Goal: Task Accomplishment & Management: Manage account settings

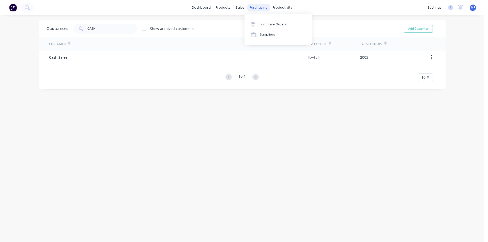
drag, startPoint x: 255, startPoint y: 7, endPoint x: 261, endPoint y: 21, distance: 15.8
click at [255, 7] on div "purchasing" at bounding box center [258, 8] width 23 height 8
click at [261, 22] on link "Purchase Orders" at bounding box center [277, 24] width 67 height 10
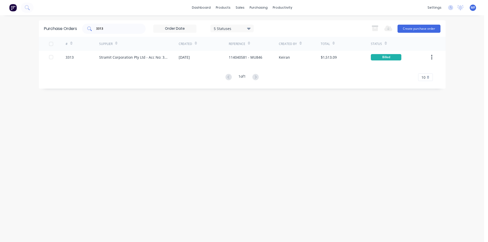
click at [111, 28] on input "3313" at bounding box center [116, 28] width 42 height 5
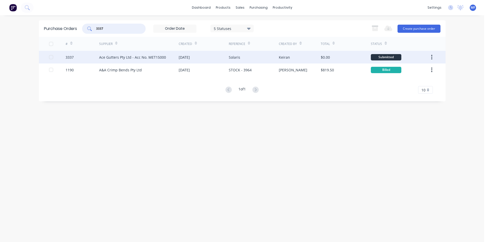
type input "3337"
click at [119, 55] on div "Ace Gutters Pty Ltd - Acc No. MET15000" at bounding box center [132, 57] width 67 height 5
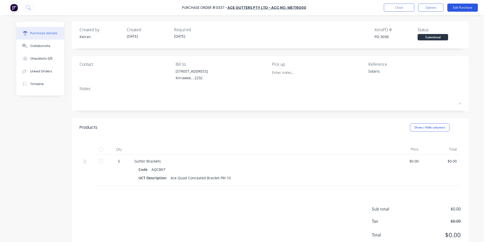
click at [460, 7] on button "Edit Purchase" at bounding box center [462, 8] width 30 height 8
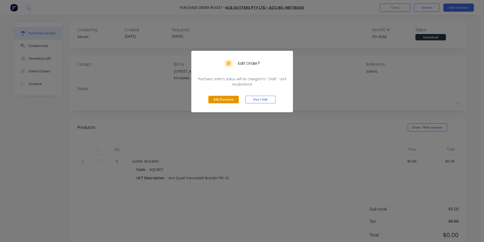
click at [224, 98] on button "Edit Purchase" at bounding box center [223, 100] width 30 height 8
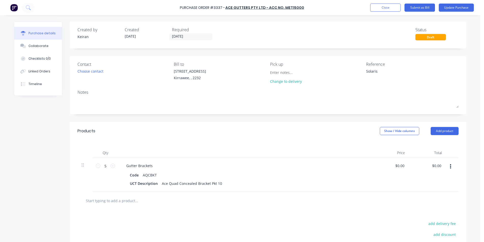
type textarea "x"
click at [381, 73] on textarea "Solaris" at bounding box center [399, 74] width 63 height 11
type textarea "Solaris-"
type textarea "x"
type textarea "Solaris- 1"
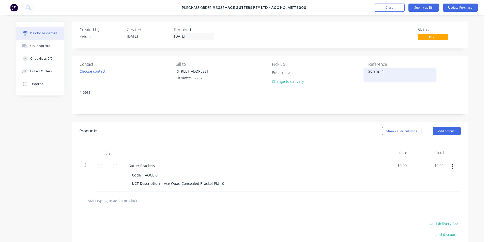
type textarea "x"
type textarea "Solaris- 15"
type textarea "x"
type textarea "Solaris- 155"
type textarea "x"
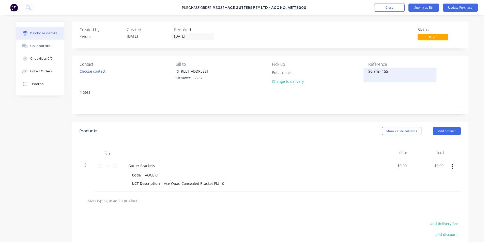
type textarea "Solaris- 1557"
type textarea "x"
type textarea "Solaris- 15575"
type textarea "x"
type textarea "Solaris- 155758"
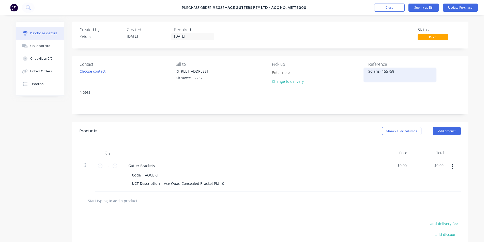
type textarea "x"
type textarea "Solaris- 1557583"
type textarea "x"
type textarea "Solaris- 1557583"
click at [346, 163] on div "Gutter Brackets" at bounding box center [247, 165] width 246 height 7
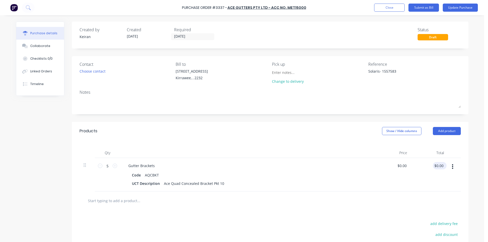
type textarea "x"
type input "0.00"
click at [436, 165] on input "0.00" at bounding box center [440, 165] width 10 height 7
click at [440, 166] on input "0.00" at bounding box center [440, 165] width 10 height 7
type textarea "x"
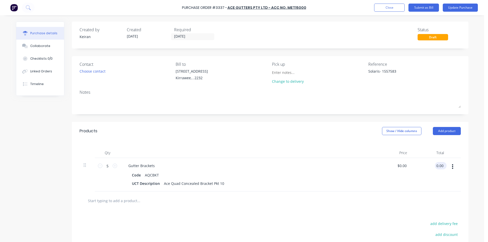
click at [440, 166] on input "0.00" at bounding box center [440, 165] width 10 height 7
type input "43.95"
type textarea "x"
type input "$8.79"
type input "$43.95"
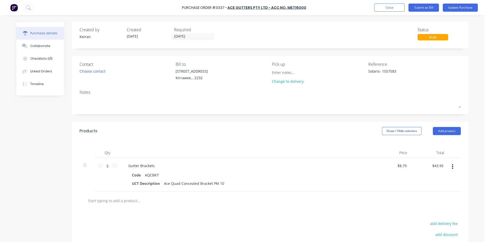
click at [398, 185] on div "$8.79 $8.79" at bounding box center [392, 175] width 37 height 34
click at [429, 7] on button "Submit as Bill" at bounding box center [423, 8] width 30 height 8
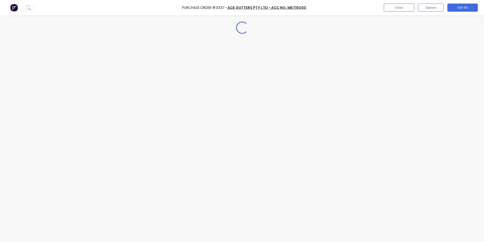
type textarea "x"
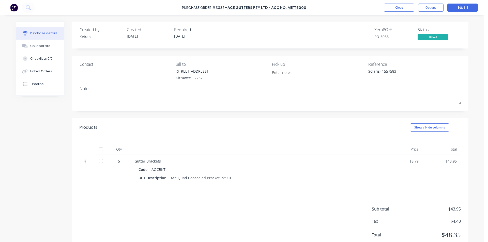
click at [396, 2] on div "Purchase Order #3337 - Ace Gutters Pty Ltd - Acc No. MET15000 Close Options Edi…" at bounding box center [244, 7] width 488 height 15
click at [394, 6] on button "Close" at bounding box center [398, 8] width 30 height 8
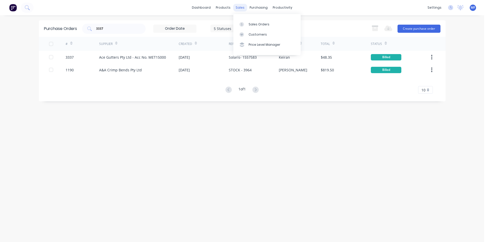
click at [241, 6] on div "sales" at bounding box center [240, 8] width 14 height 8
click at [249, 34] on div "Customers" at bounding box center [257, 34] width 18 height 5
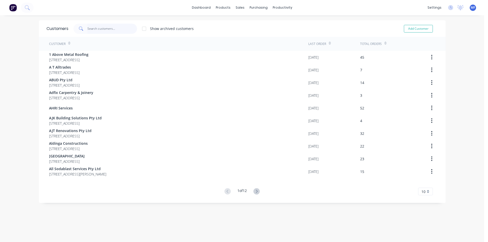
click at [100, 27] on input "text" at bounding box center [112, 29] width 50 height 10
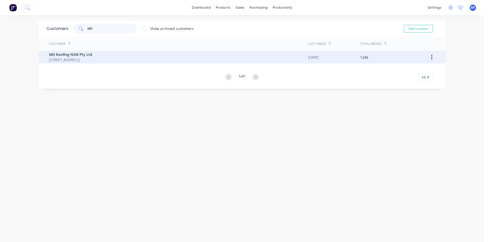
type input "MD"
click at [86, 59] on span "[STREET_ADDRESS]" at bounding box center [70, 59] width 43 height 5
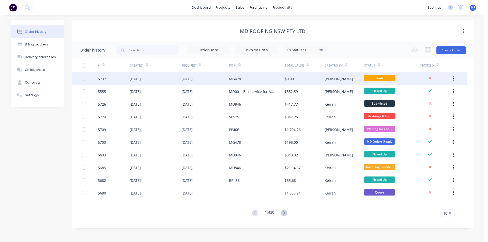
click at [295, 78] on div "$0.00" at bounding box center [304, 78] width 40 height 13
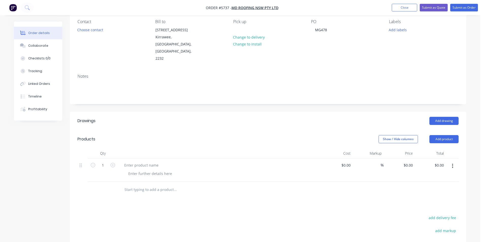
scroll to position [116, 0]
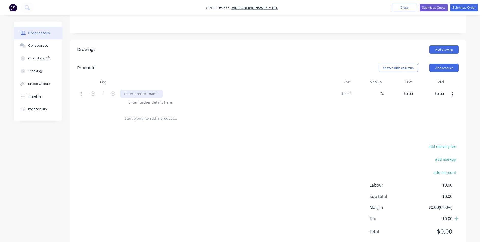
click at [130, 90] on div at bounding box center [141, 93] width 42 height 7
click at [137, 113] on input "text" at bounding box center [175, 118] width 102 height 10
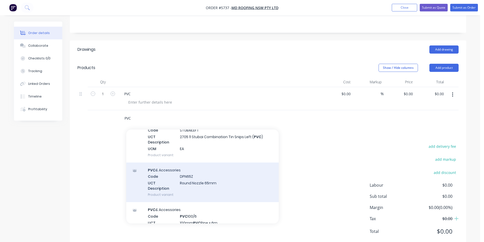
scroll to position [76, 0]
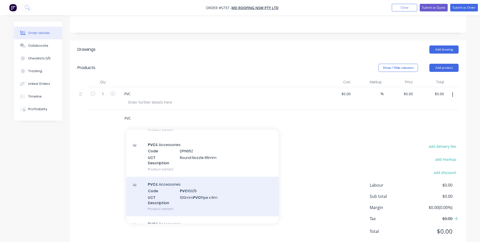
type input "PVC"
click at [196, 180] on div "PVC & Accessories Code PVC 100/6 UCT Description 100mm PVC Pipe x 6m Product va…" at bounding box center [202, 197] width 152 height 40
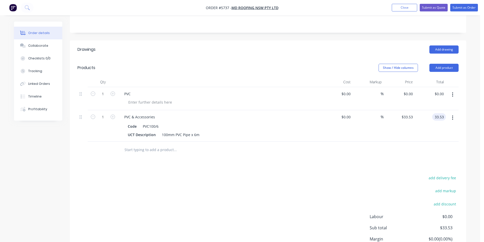
click at [438, 113] on input "33.53" at bounding box center [440, 116] width 12 height 7
type input "28.87"
type input "$28.87"
click at [401, 142] on div at bounding box center [267, 150] width 381 height 17
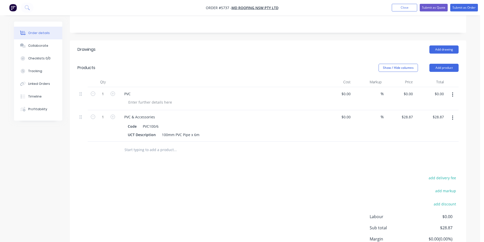
click at [148, 145] on input "text" at bounding box center [175, 150] width 102 height 10
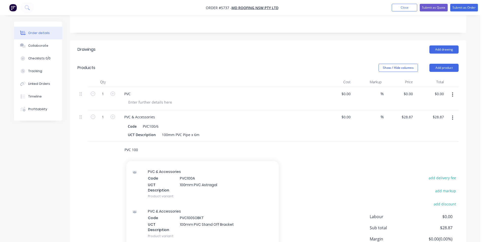
scroll to position [239, 0]
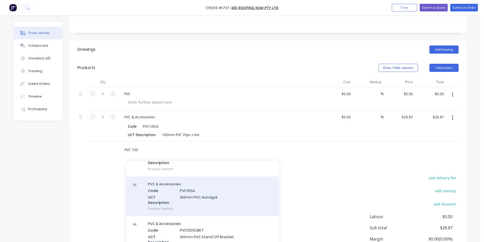
type input "PVC 100"
click at [198, 180] on div "PVC & Accessories Code PVC100A UCT Description 100mm PVC Astragal Product varia…" at bounding box center [202, 197] width 152 height 40
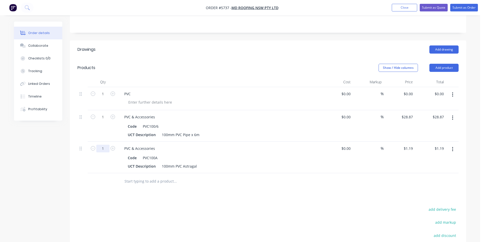
click at [106, 145] on input "1" at bounding box center [102, 149] width 13 height 8
type input "15"
click at [245, 173] on div at bounding box center [209, 181] width 183 height 17
click at [441, 145] on input "17.85" at bounding box center [440, 148] width 12 height 7
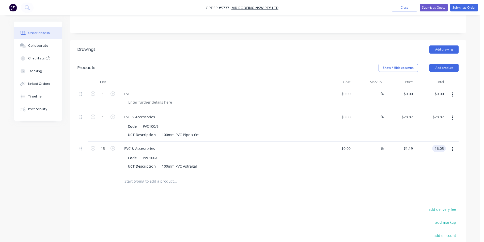
type input "16.05"
type input "$1.07"
type input "$16.05"
click at [415, 144] on div "$16.05 16.05" at bounding box center [430, 157] width 31 height 31
click at [157, 176] on input "text" at bounding box center [175, 181] width 102 height 10
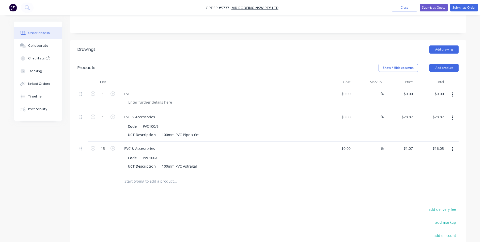
click at [145, 90] on div "PVC" at bounding box center [219, 93] width 199 height 7
click at [132, 90] on div "PVC" at bounding box center [127, 93] width 14 height 7
click at [131, 90] on div "PVC Inspection piece complete F&F" at bounding box center [153, 93] width 67 height 7
click at [435, 87] on div "0.00 $0.00" at bounding box center [430, 98] width 31 height 23
type input "40.75"
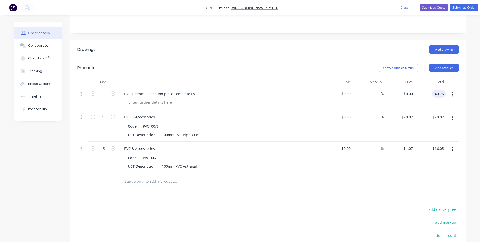
type input "$40.75"
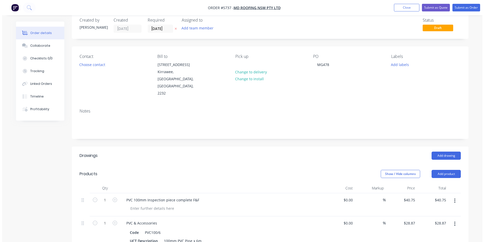
scroll to position [0, 0]
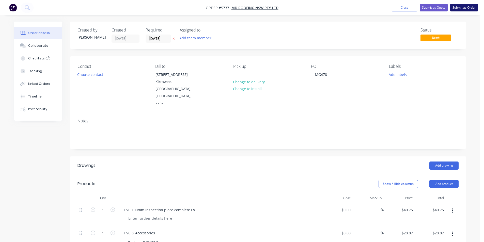
click at [467, 8] on button "Submit as Order" at bounding box center [464, 8] width 28 height 8
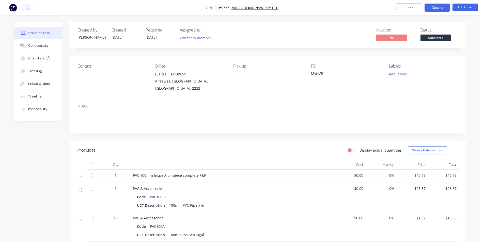
click at [440, 7] on button "Options" at bounding box center [436, 8] width 25 height 8
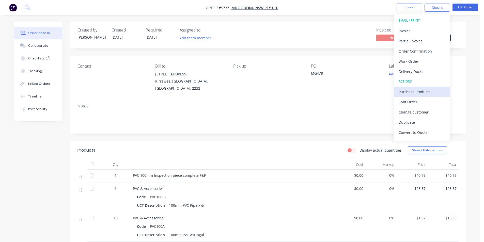
click at [435, 89] on div "Purchase Products" at bounding box center [421, 91] width 47 height 7
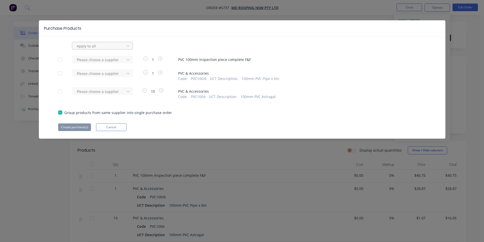
click at [107, 47] on div at bounding box center [99, 46] width 46 height 6
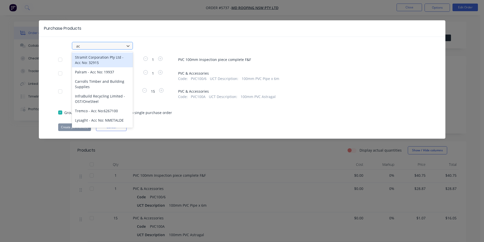
type input "ace"
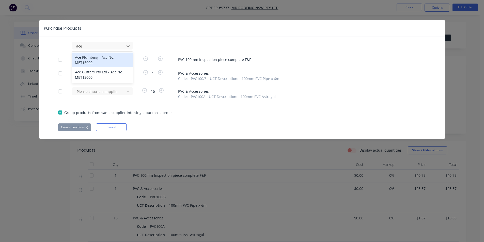
click at [104, 57] on div "Ace Plumbing - Acc No: MET15000" at bounding box center [102, 60] width 61 height 15
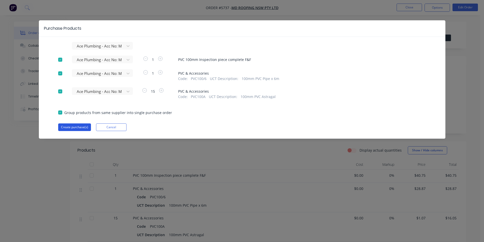
click at [81, 128] on button "Create purchase(s)" at bounding box center [74, 127] width 33 height 8
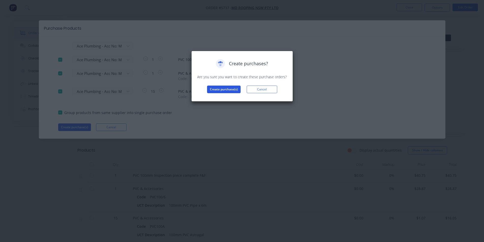
click at [230, 89] on button "Create purchase(s)" at bounding box center [224, 90] width 34 height 8
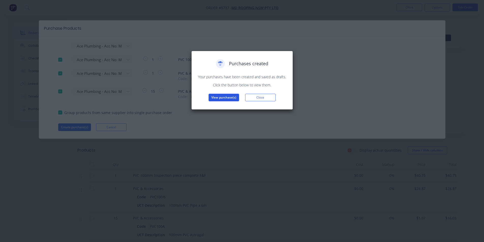
click at [228, 97] on button "View purchase(s)" at bounding box center [224, 98] width 30 height 8
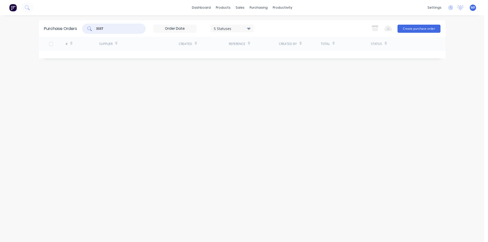
click at [107, 29] on input "3337" at bounding box center [116, 28] width 42 height 5
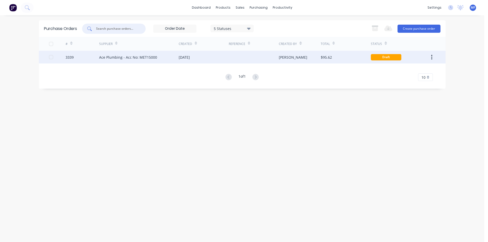
click at [146, 56] on div "Ace Plumbing - Acc No: MET15000" at bounding box center [128, 57] width 58 height 5
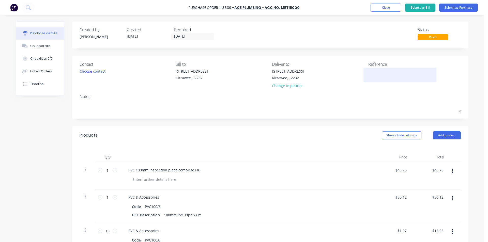
click at [377, 73] on textarea at bounding box center [399, 74] width 63 height 11
type textarea "MG"
type textarea "x"
type textarea "MG4"
type textarea "x"
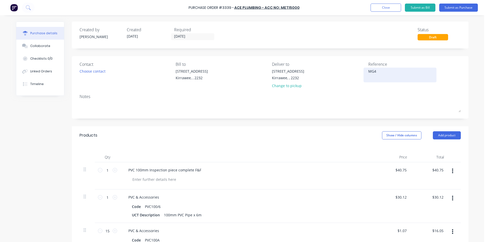
type textarea "MG47"
type textarea "x"
type textarea "MG478"
type textarea "x"
type textarea "MG478"
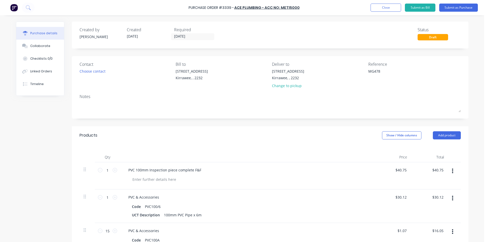
click at [333, 182] on div at bounding box center [249, 179] width 242 height 7
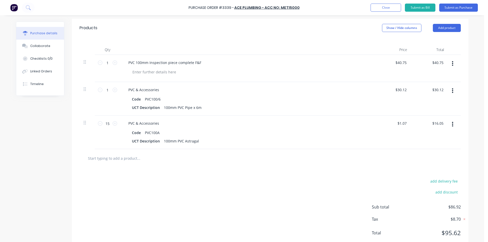
scroll to position [96, 0]
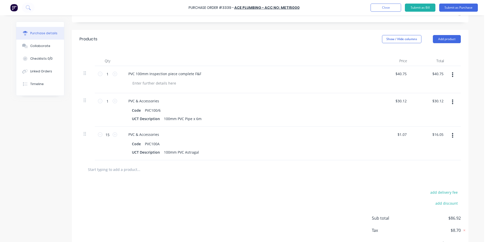
click at [309, 200] on div "add delivery fee add discount Sub total $86.92 Tax $8.70 Total $95.62" at bounding box center [270, 221] width 396 height 84
click at [443, 94] on div "$30.12 $30.12" at bounding box center [429, 110] width 37 height 34
type textarea "x"
type input "30.12"
click at [440, 101] on input "30.12" at bounding box center [439, 100] width 12 height 7
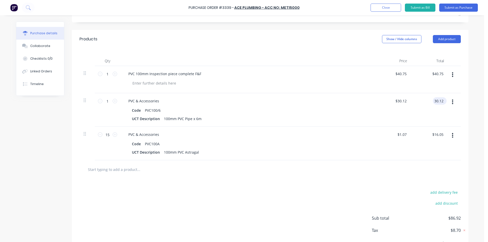
click at [440, 101] on input "30.12" at bounding box center [439, 100] width 12 height 7
type textarea "x"
click at [440, 101] on input "30.12" at bounding box center [439, 100] width 12 height 7
type input "28.87"
type textarea "x"
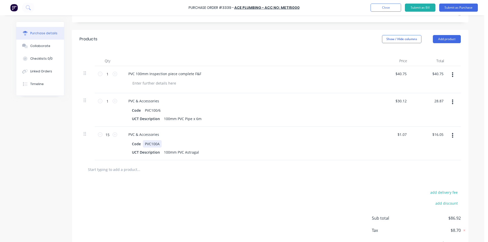
type input "$28.87"
click at [340, 140] on div "Code PVC100A" at bounding box center [246, 143] width 233 height 7
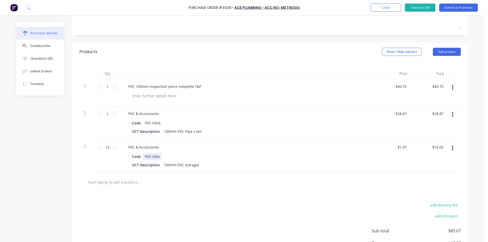
scroll to position [0, 0]
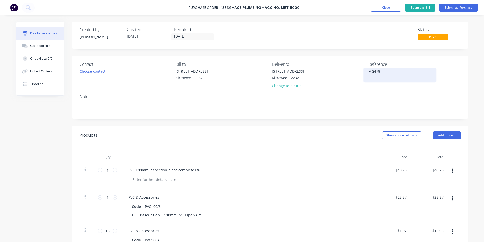
click at [397, 71] on textarea "MG478" at bounding box center [399, 74] width 63 height 11
type textarea "MG478- 1556"
type textarea "x"
type textarea "MG478- 15569"
type textarea "x"
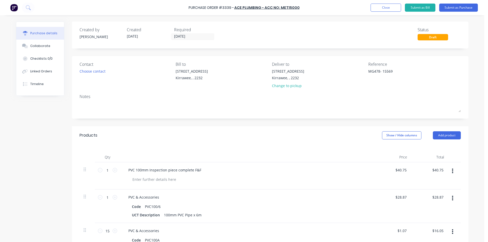
type textarea "MG478- 155699"
type textarea "x"
type textarea "MG478- 1556997"
type textarea "x"
type textarea "MG478- 1556997"
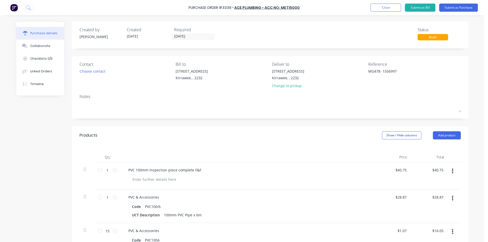
click at [292, 159] on div at bounding box center [247, 157] width 254 height 10
click at [454, 6] on button "Submit as Purchase" at bounding box center [458, 8] width 39 height 8
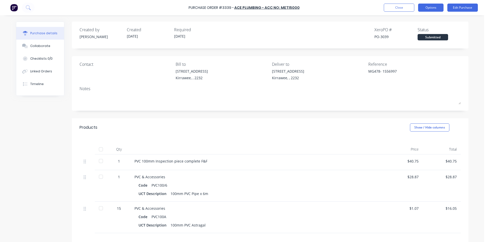
click at [436, 6] on button "Options" at bounding box center [430, 8] width 25 height 8
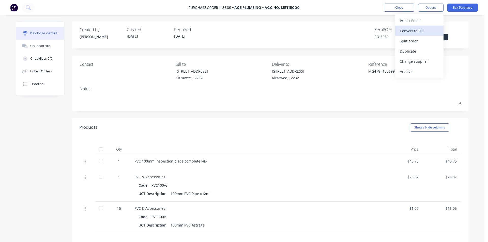
click at [417, 29] on div "Convert to Bill" at bounding box center [418, 30] width 39 height 7
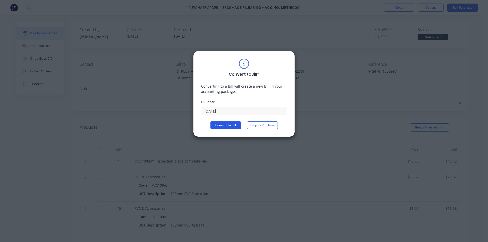
click at [230, 127] on button "Convert to Bill" at bounding box center [225, 125] width 30 height 8
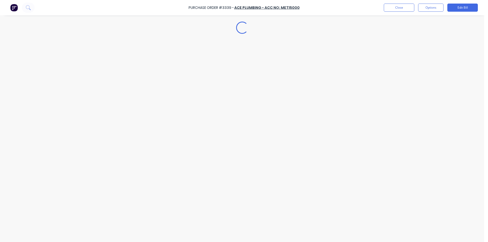
type textarea "x"
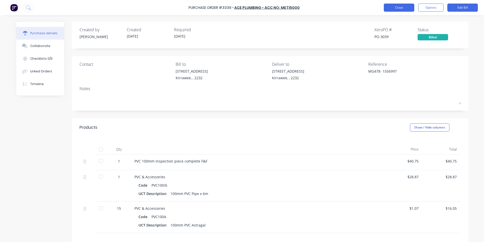
click at [404, 7] on button "Close" at bounding box center [398, 8] width 30 height 8
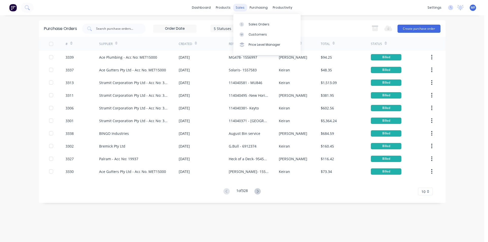
click at [242, 6] on div "sales" at bounding box center [240, 8] width 14 height 8
click at [254, 33] on div "Customers" at bounding box center [257, 34] width 18 height 5
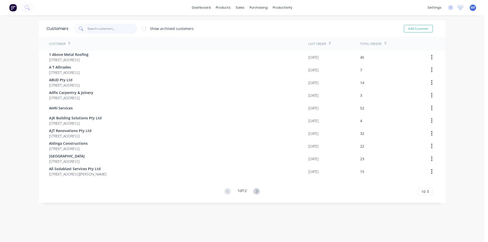
click at [105, 28] on input "text" at bounding box center [112, 29] width 50 height 10
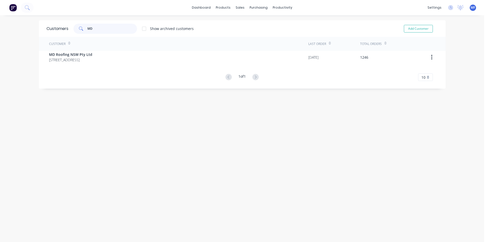
type input "MD"
click at [97, 64] on div "Customer Last Order Total Orders MD Roofing NSW Pty Ltd [STREET_ADDRESS] [DATE]…" at bounding box center [242, 59] width 406 height 44
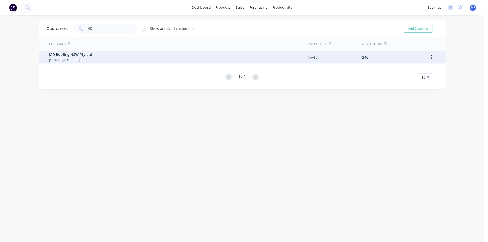
click at [82, 57] on span "[STREET_ADDRESS]" at bounding box center [70, 59] width 43 height 5
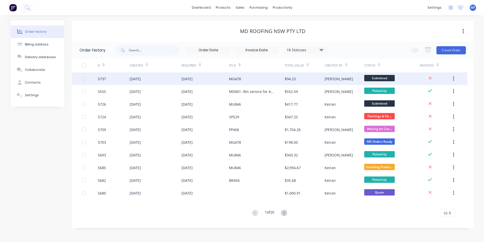
click at [236, 77] on div "MG478" at bounding box center [235, 78] width 12 height 5
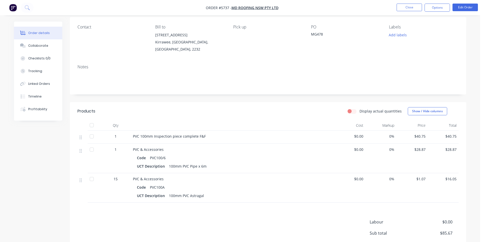
scroll to position [51, 0]
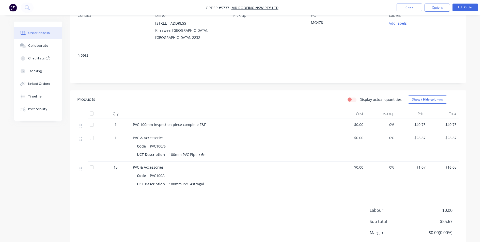
click at [418, 122] on span "$40.75" at bounding box center [411, 124] width 27 height 5
click at [421, 124] on span "$40.75" at bounding box center [411, 124] width 27 height 5
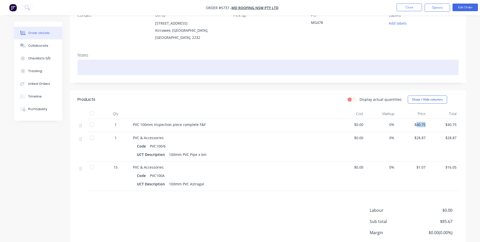
scroll to position [0, 0]
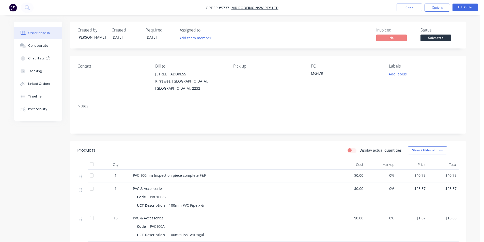
click at [441, 93] on div "Contact Bill to [STREET_ADDRESS] Pick up PO MG478 Labels Add labels" at bounding box center [268, 77] width 396 height 43
click at [462, 6] on button "Edit Order" at bounding box center [464, 8] width 25 height 8
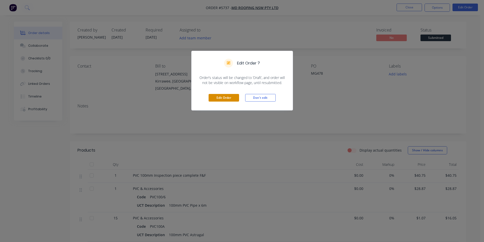
click at [223, 99] on button "Edit Order" at bounding box center [224, 98] width 30 height 8
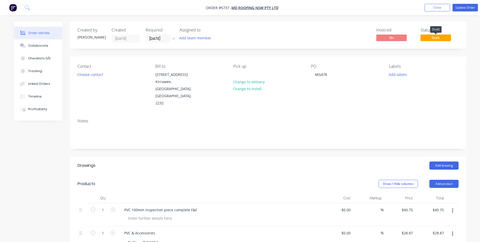
click at [439, 38] on span "Draft" at bounding box center [435, 38] width 30 height 6
click at [427, 39] on span "Draft" at bounding box center [435, 38] width 30 height 6
click at [435, 40] on span "Draft" at bounding box center [435, 38] width 30 height 6
click at [427, 36] on span "Draft" at bounding box center [435, 38] width 30 height 6
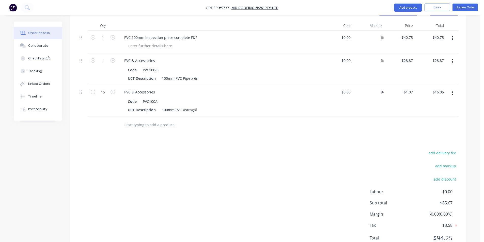
scroll to position [179, 0]
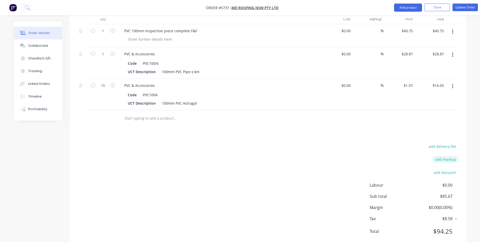
click at [444, 156] on button "add markup" at bounding box center [445, 159] width 26 height 7
type input "5"
click at [445, 157] on input at bounding box center [438, 161] width 23 height 8
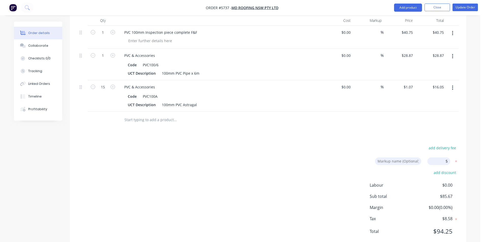
click at [410, 121] on div "Drawings Add drawing Products Show / Hide columns Add product Qty Cost Markup P…" at bounding box center [268, 114] width 396 height 270
click at [450, 112] on div at bounding box center [267, 120] width 381 height 17
click at [448, 157] on input "5" at bounding box center [438, 161] width 23 height 8
type input "5%"
click input "submit" at bounding box center [0, 0] width 0 height 0
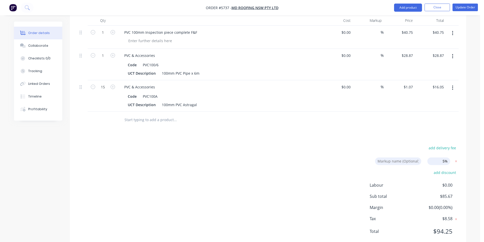
type input "$42.7875"
type input "$42.79"
type input "$30.3135"
type input "$30.31"
type input "$1.1235"
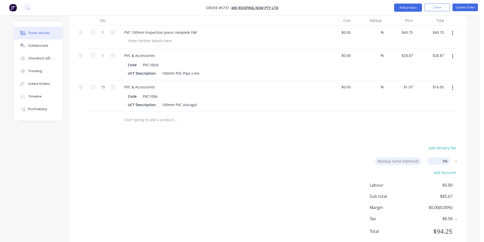
type input "$16.85"
click at [336, 121] on div "Drawings Add drawing Products Show / Hide columns Add product Qty Cost Markup P…" at bounding box center [268, 120] width 396 height 282
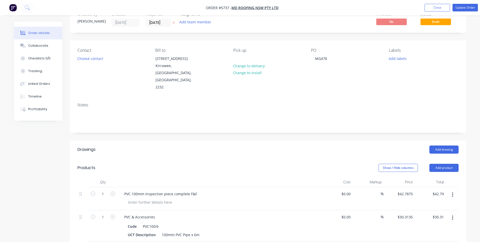
scroll to position [0, 0]
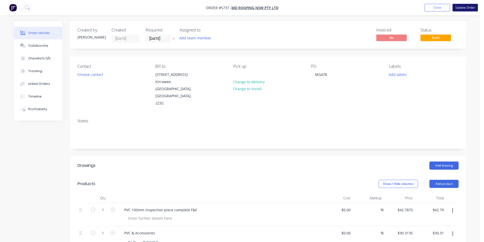
click at [457, 7] on button "Update Order" at bounding box center [464, 8] width 25 height 8
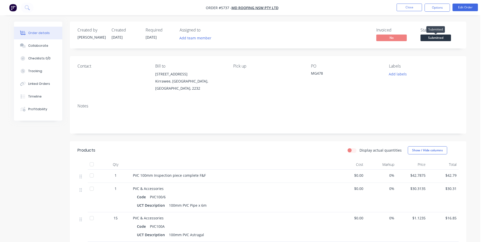
click at [433, 38] on span "Submitted" at bounding box center [435, 38] width 30 height 6
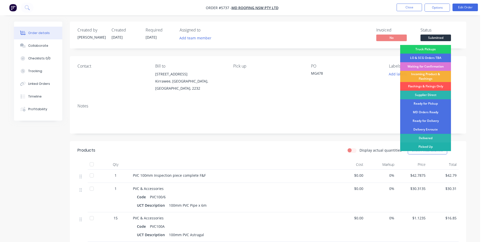
click at [428, 147] on div "Picked Up" at bounding box center [425, 146] width 51 height 9
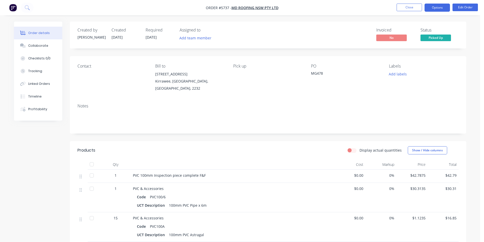
click at [432, 6] on button "Options" at bounding box center [436, 8] width 25 height 8
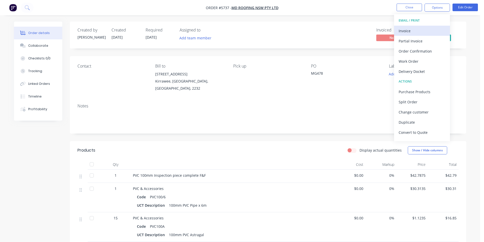
click at [412, 30] on div "Invoice" at bounding box center [421, 30] width 47 height 7
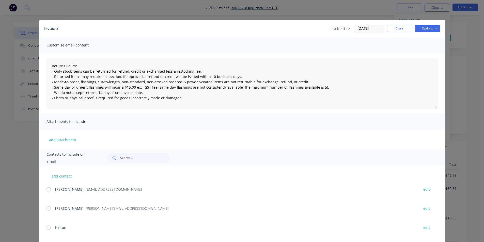
click at [46, 190] on div at bounding box center [48, 189] width 10 height 10
click at [423, 27] on button "Options" at bounding box center [427, 29] width 25 height 8
click at [429, 35] on button "Preview" at bounding box center [431, 37] width 33 height 8
click at [48, 188] on div at bounding box center [48, 189] width 10 height 10
click at [435, 27] on button "Options" at bounding box center [427, 29] width 25 height 8
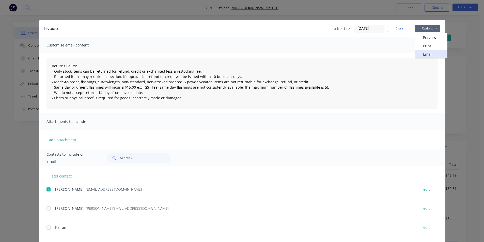
click at [428, 54] on button "Email" at bounding box center [431, 54] width 33 height 8
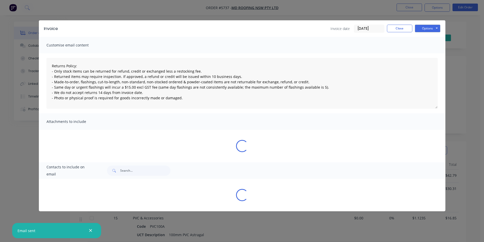
type textarea "Returns Policy: - Only stock items can be returned for refund, credit or exchan…"
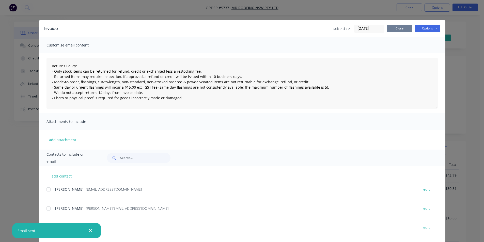
click at [398, 28] on button "Close" at bounding box center [399, 29] width 25 height 8
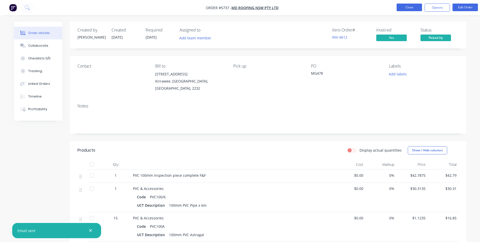
click at [410, 6] on button "Close" at bounding box center [408, 8] width 25 height 8
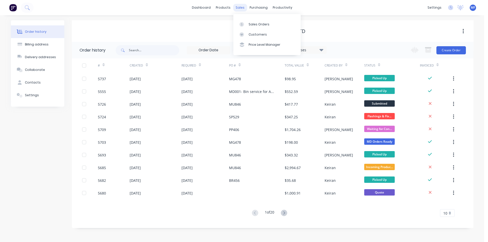
click at [239, 7] on div "sales" at bounding box center [240, 8] width 14 height 8
click at [258, 33] on div "Customers" at bounding box center [257, 34] width 18 height 5
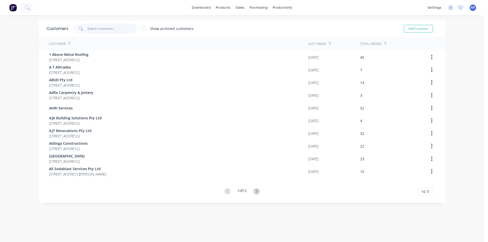
click at [94, 28] on input "text" at bounding box center [112, 29] width 50 height 10
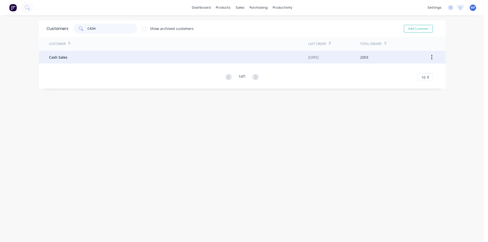
type input "CASH"
click at [65, 56] on span "Cash Sales" at bounding box center [58, 57] width 18 height 5
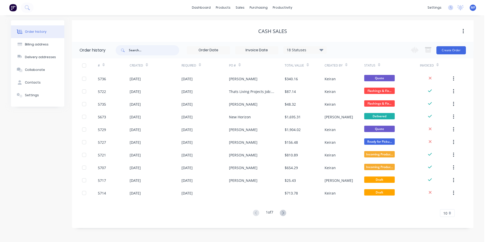
click at [141, 46] on input "text" at bounding box center [154, 50] width 50 height 10
type input "[PERSON_NAME]"
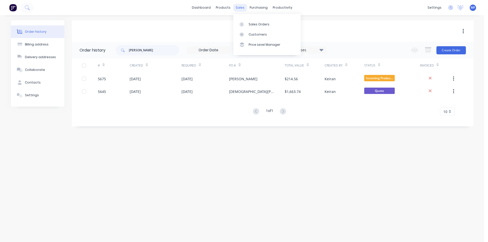
click at [242, 7] on div "sales" at bounding box center [240, 8] width 14 height 8
click at [255, 35] on div "Customers" at bounding box center [257, 34] width 18 height 5
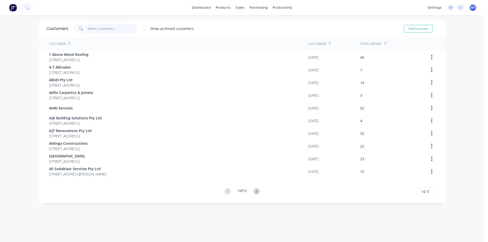
click at [103, 28] on input "text" at bounding box center [112, 29] width 50 height 10
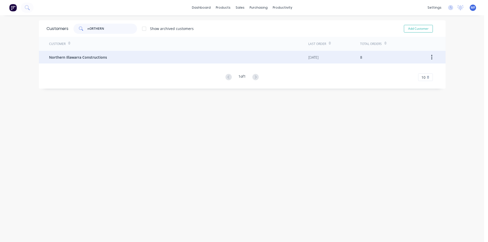
type input "nORTHERN"
click at [90, 56] on span "Northern Illawarra Constructions" at bounding box center [78, 57] width 58 height 5
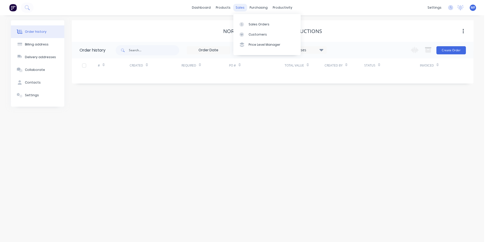
click at [240, 9] on div "sales" at bounding box center [240, 8] width 14 height 8
click at [261, 34] on div "Customers" at bounding box center [257, 34] width 18 height 5
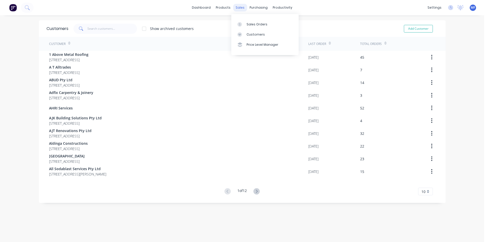
click at [238, 7] on div "sales" at bounding box center [240, 8] width 14 height 8
click at [256, 32] on div "Customers" at bounding box center [255, 34] width 18 height 5
click at [99, 27] on input "text" at bounding box center [112, 29] width 50 height 10
drag, startPoint x: 240, startPoint y: 6, endPoint x: 247, endPoint y: 22, distance: 17.0
click at [240, 7] on div "sales" at bounding box center [240, 8] width 14 height 8
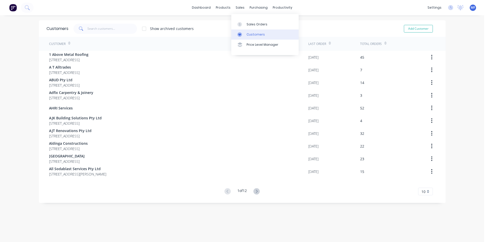
click at [247, 33] on div "Customers" at bounding box center [255, 34] width 18 height 5
click at [90, 28] on input "text" at bounding box center [112, 29] width 50 height 10
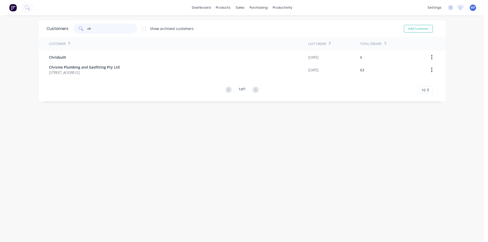
type input "c"
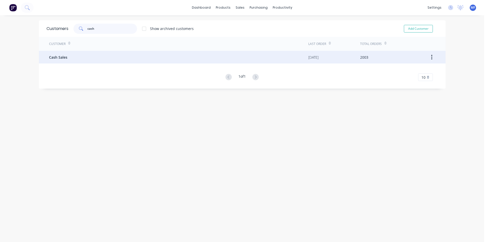
type input "cash"
click at [60, 55] on span "Cash Sales" at bounding box center [58, 57] width 18 height 5
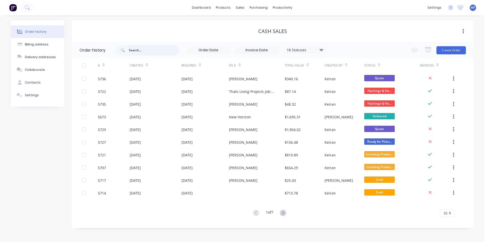
click at [143, 49] on input "text" at bounding box center [154, 50] width 50 height 10
type input "[PERSON_NAME]"
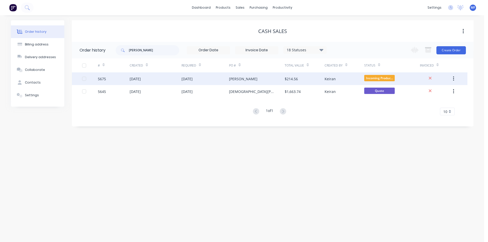
click at [244, 78] on div "[PERSON_NAME]" at bounding box center [243, 78] width 28 height 5
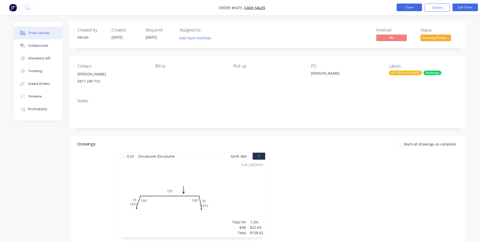
click at [409, 8] on button "Close" at bounding box center [408, 8] width 25 height 8
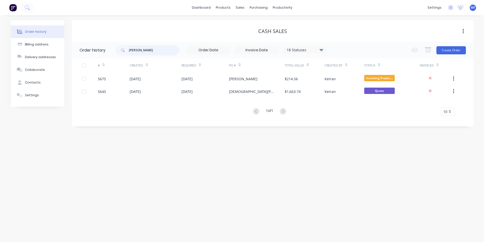
click at [144, 48] on input "[PERSON_NAME]" at bounding box center [154, 50] width 50 height 10
type input "fox"
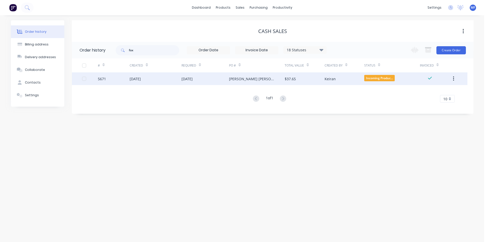
click at [255, 79] on div "[PERSON_NAME] [PERSON_NAME] Electrical" at bounding box center [251, 78] width 45 height 5
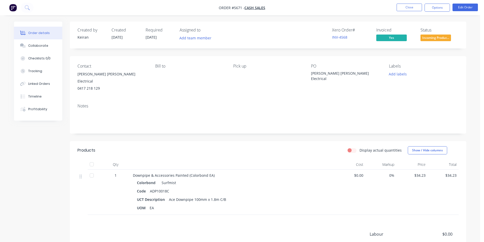
click at [429, 38] on span "Incoming Produc..." at bounding box center [435, 38] width 30 height 6
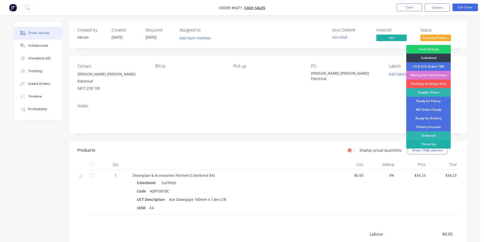
click at [443, 145] on div "Picked Up" at bounding box center [428, 144] width 44 height 9
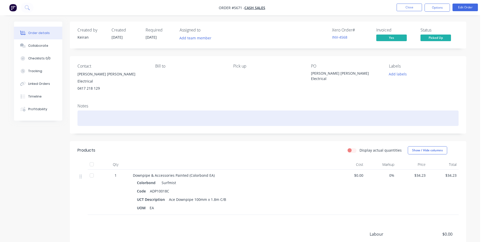
click at [452, 110] on div at bounding box center [267, 117] width 381 height 15
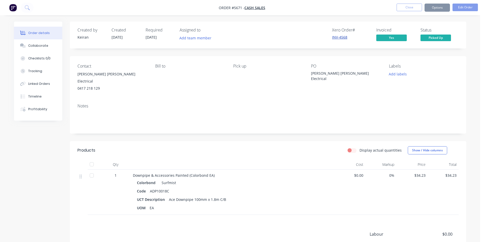
click at [339, 36] on link "INV-4568" at bounding box center [339, 37] width 15 height 5
click at [406, 8] on button "Close" at bounding box center [408, 8] width 25 height 8
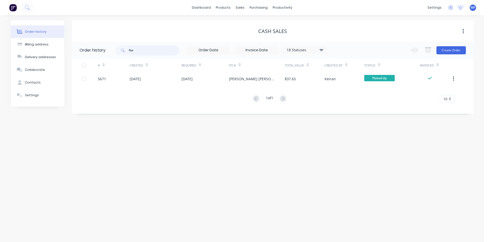
click at [139, 49] on input "fox" at bounding box center [154, 50] width 50 height 10
type input "[PERSON_NAME]"
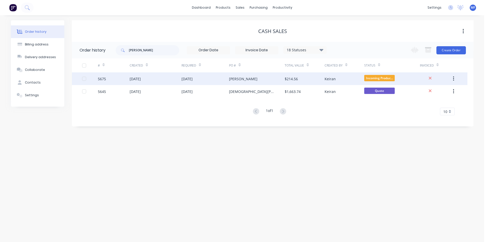
click at [239, 78] on div "[PERSON_NAME]" at bounding box center [243, 78] width 28 height 5
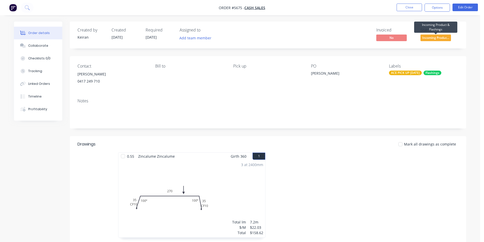
click at [438, 38] on span "Incoming Produc..." at bounding box center [435, 38] width 30 height 6
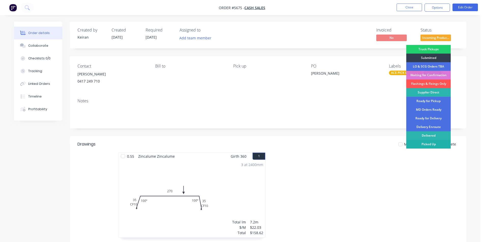
click at [441, 143] on div "Picked Up" at bounding box center [428, 144] width 44 height 9
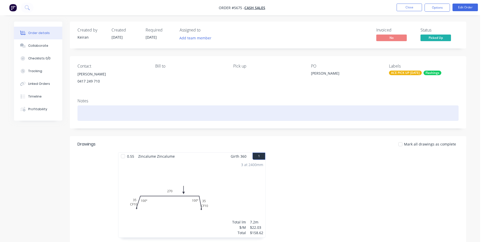
click at [316, 119] on div at bounding box center [267, 112] width 381 height 15
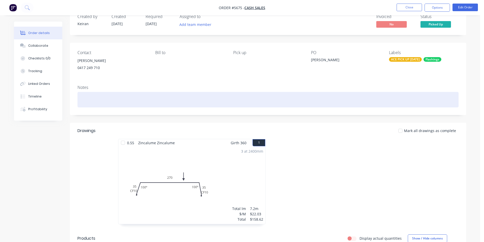
scroll to position [7, 0]
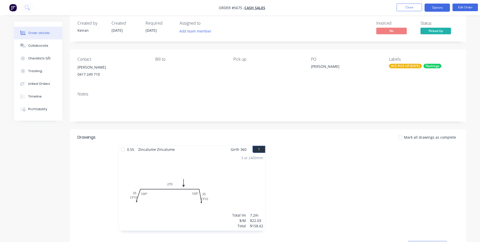
click at [435, 7] on button "Options" at bounding box center [436, 8] width 25 height 8
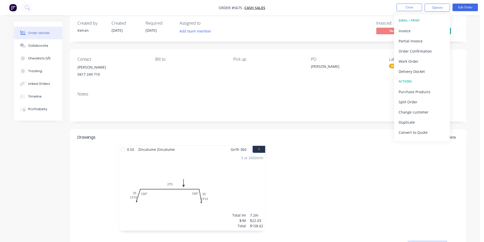
click at [362, 175] on div at bounding box center [344, 191] width 152 height 90
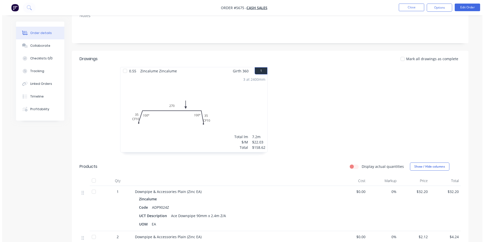
scroll to position [0, 0]
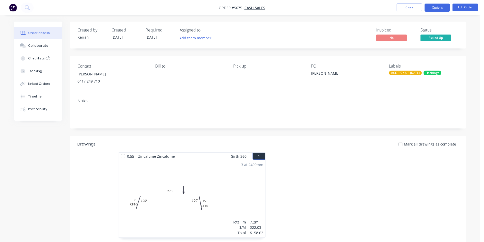
click at [439, 9] on button "Options" at bounding box center [436, 8] width 25 height 8
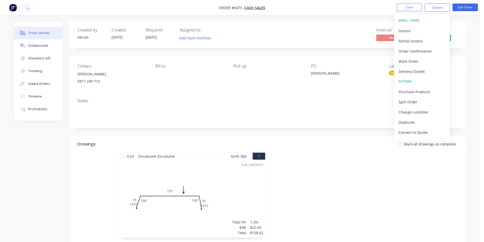
click at [338, 130] on div "Created by [PERSON_NAME] Created [DATE] Required [DATE] Assigned to Add team me…" at bounding box center [268, 233] width 396 height 423
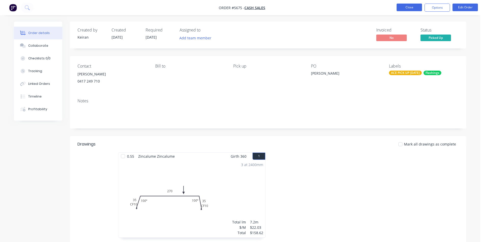
click at [412, 7] on button "Close" at bounding box center [408, 8] width 25 height 8
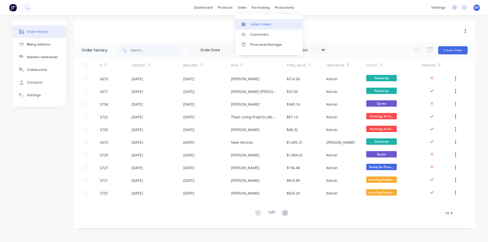
drag, startPoint x: 242, startPoint y: 8, endPoint x: 252, endPoint y: 25, distance: 20.0
click at [243, 8] on div "sales" at bounding box center [242, 8] width 14 height 8
click at [259, 32] on div "Customers" at bounding box center [259, 34] width 18 height 5
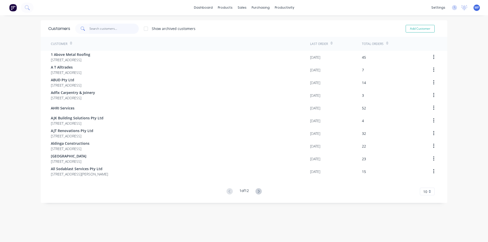
click at [97, 28] on input "text" at bounding box center [114, 29] width 50 height 10
type input "t"
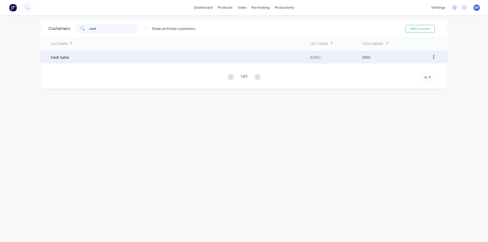
type input "cash"
click at [62, 57] on span "Cash Sales" at bounding box center [60, 57] width 18 height 5
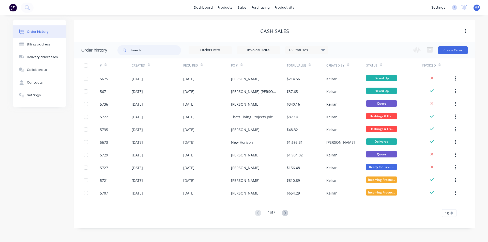
click at [138, 50] on input "text" at bounding box center [156, 50] width 50 height 10
type input "tony"
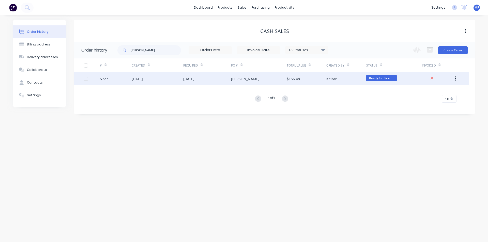
click at [234, 77] on div "[PERSON_NAME]" at bounding box center [245, 78] width 28 height 5
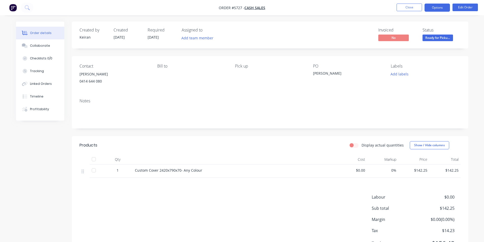
click at [436, 9] on button "Options" at bounding box center [436, 8] width 25 height 8
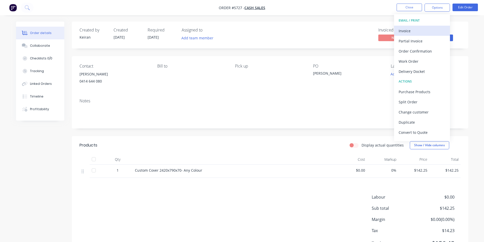
click at [410, 30] on div "Invoice" at bounding box center [421, 30] width 47 height 7
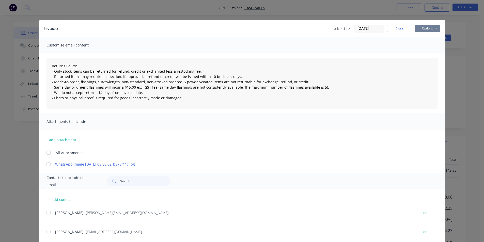
drag, startPoint x: 426, startPoint y: 27, endPoint x: 425, endPoint y: 31, distance: 4.1
click at [426, 27] on button "Options" at bounding box center [427, 29] width 25 height 8
click at [432, 44] on button "Print" at bounding box center [431, 46] width 33 height 8
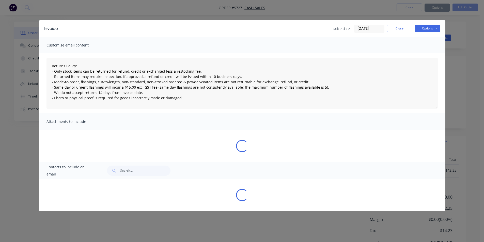
type textarea "Returns Policy: - Only stock items can be returned for refund, credit or exchan…"
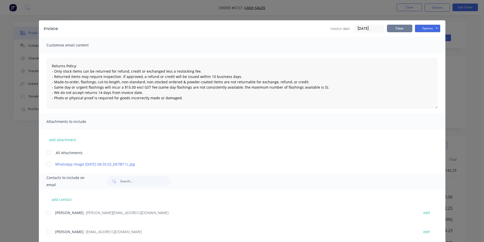
click at [398, 29] on button "Close" at bounding box center [399, 29] width 25 height 8
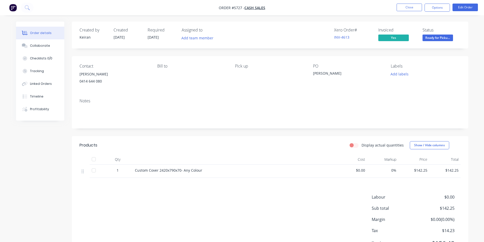
click at [440, 37] on span "Ready for Picku..." at bounding box center [437, 38] width 30 height 6
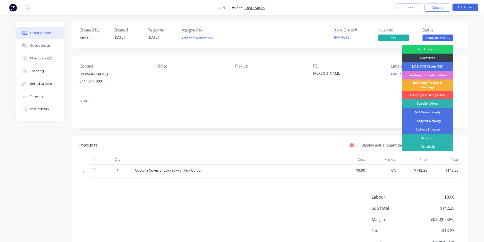
click at [363, 80] on div "PO Tony" at bounding box center [348, 75] width 70 height 23
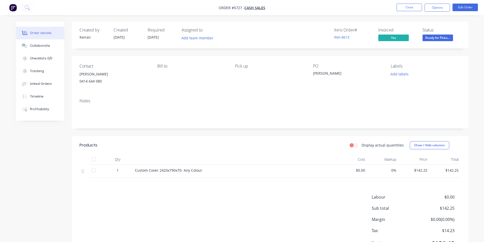
click at [442, 40] on span "Ready for Picku..." at bounding box center [437, 38] width 30 height 6
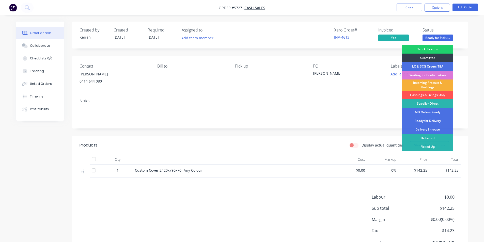
click at [436, 146] on div "Picked Up" at bounding box center [427, 146] width 51 height 9
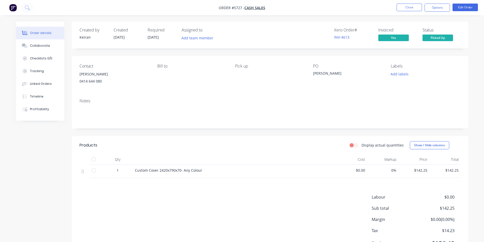
click at [245, 96] on div "Notes" at bounding box center [270, 111] width 396 height 34
click at [412, 7] on button "Close" at bounding box center [408, 8] width 25 height 8
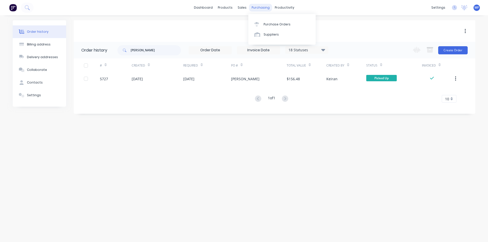
click at [257, 8] on div "purchasing" at bounding box center [260, 8] width 23 height 8
click at [271, 24] on div "Purchase Orders" at bounding box center [276, 24] width 27 height 5
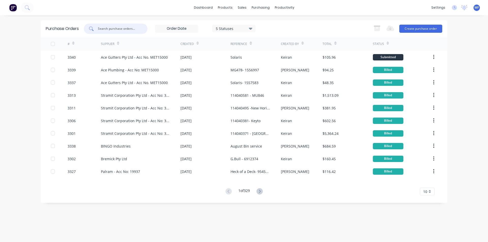
click at [126, 28] on input "text" at bounding box center [118, 28] width 42 height 5
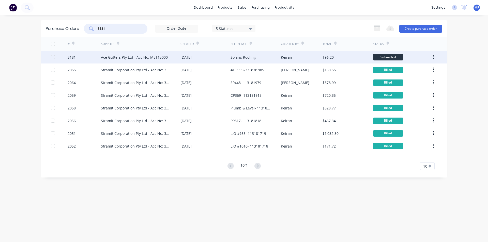
type input "3181"
click at [239, 57] on div "Solaris Roofing" at bounding box center [242, 57] width 25 height 5
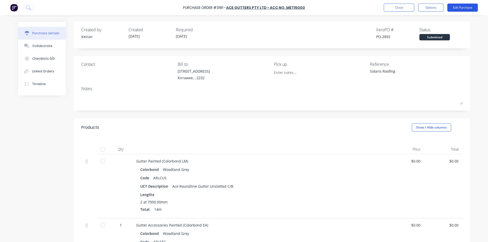
click at [465, 8] on button "Edit Purchase" at bounding box center [462, 8] width 30 height 8
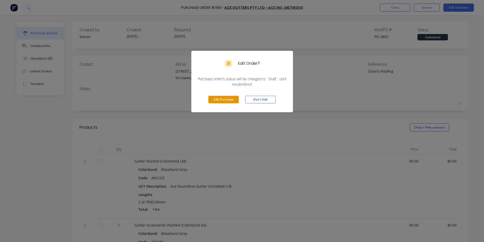
click at [216, 98] on button "Edit Purchase" at bounding box center [223, 100] width 30 height 8
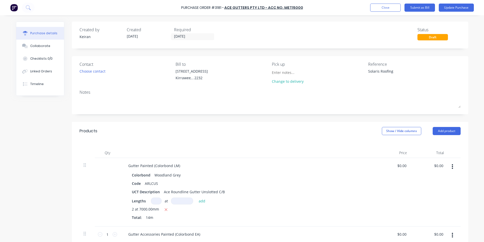
type textarea "x"
click at [401, 73] on textarea "Solaris Roofing" at bounding box center [401, 74] width 63 height 11
type textarea "Solaris Roofing- 1548991"
type textarea "x"
type textarea "Solaris Roofing- 1548991"
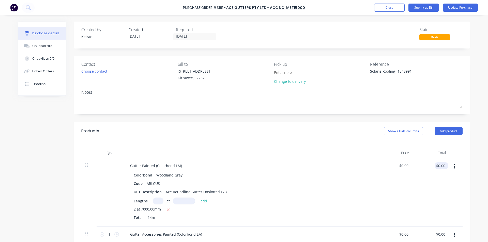
type input "0.00"
click at [438, 166] on input "0.00" at bounding box center [440, 165] width 12 height 7
type textarea "x"
click at [438, 166] on input "0.00" at bounding box center [441, 165] width 10 height 7
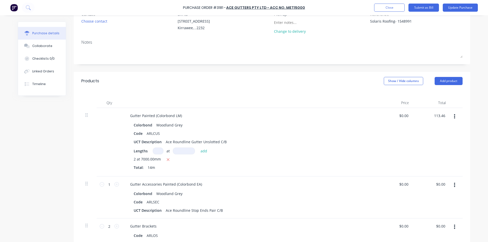
scroll to position [51, 0]
type input "113.46"
type textarea "x"
type input "$8.1043"
type input "$113.46"
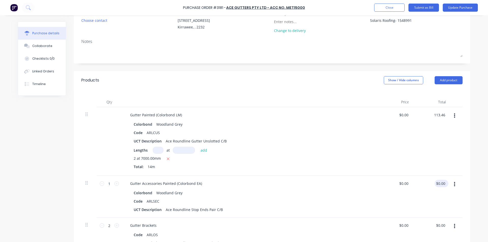
type input "0.00"
click at [440, 184] on input "0.00" at bounding box center [440, 183] width 12 height 7
type textarea "x"
click at [440, 184] on input "0.00" at bounding box center [441, 183] width 10 height 7
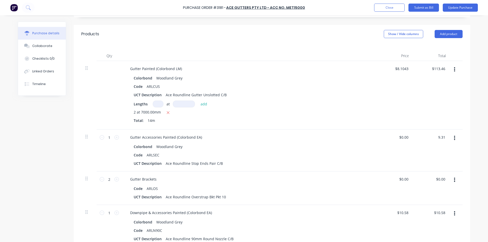
scroll to position [102, 0]
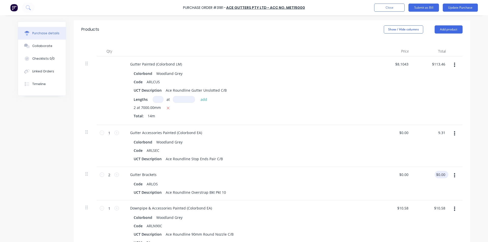
type input "9.31"
type textarea "x"
type input "$9.31"
type input "0.00"
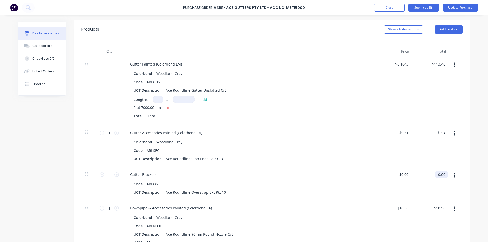
click at [439, 177] on input "0.00" at bounding box center [440, 174] width 12 height 7
click at [439, 176] on input "0.00" at bounding box center [441, 174] width 10 height 7
type textarea "x"
click at [439, 176] on input "0.00" at bounding box center [441, 174] width 10 height 7
type input "29.45"
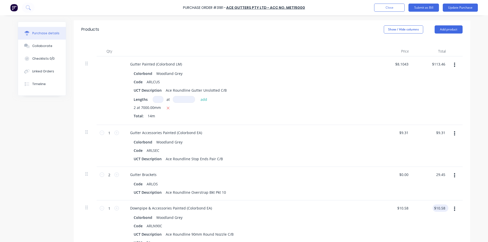
type textarea "x"
type input "$14.725"
type input "$29.45"
type input "10.58"
click at [441, 209] on input "10.58" at bounding box center [439, 207] width 14 height 7
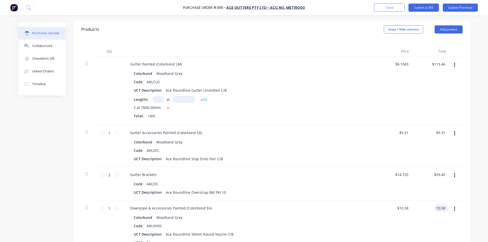
click at [441, 209] on input "10.58" at bounding box center [440, 207] width 12 height 7
type textarea "x"
click at [441, 209] on input "10.58" at bounding box center [440, 207] width 12 height 7
type input "8.53"
type textarea "x"
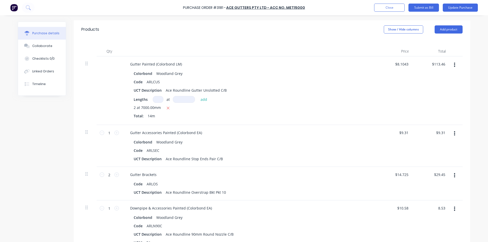
type input "$8.53"
click at [372, 207] on div "Downpipe & Accessories Painted (Colorbond EA) Colorbond Woodland Grey Code ARLN…" at bounding box center [249, 225] width 254 height 50
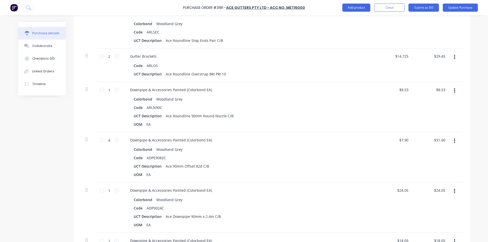
scroll to position [229, 0]
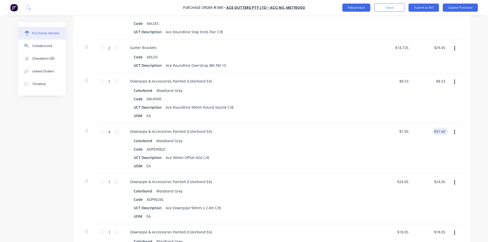
type textarea "x"
type input "31.60"
click at [439, 131] on input "31.60" at bounding box center [440, 131] width 12 height 7
click at [442, 132] on input "31.60" at bounding box center [440, 131] width 12 height 7
type textarea "x"
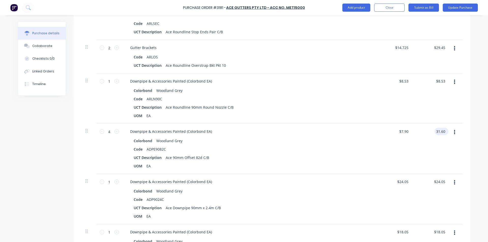
click at [442, 132] on input "31.60" at bounding box center [440, 131] width 12 height 7
type input "33.11"
type textarea "x"
type input "$8.2775"
type input "$33.11"
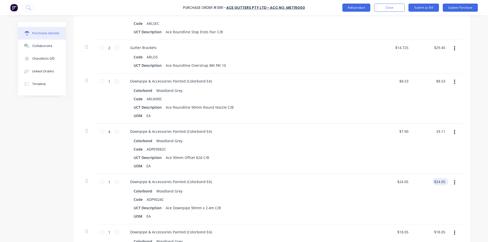
type input "24.05"
click at [439, 181] on input "24.05" at bounding box center [440, 181] width 12 height 7
type textarea "x"
click at [439, 181] on input "24.05" at bounding box center [440, 181] width 12 height 7
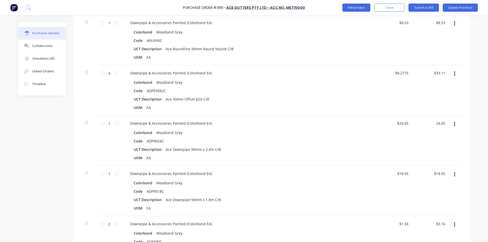
scroll to position [305, 0]
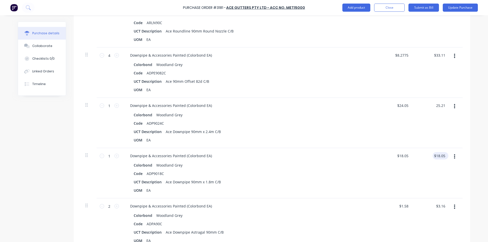
type input "25.21"
type textarea "x"
type input "$25.21"
type input "18.05"
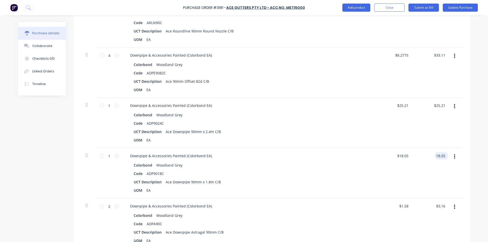
click at [438, 155] on input "18.05" at bounding box center [440, 155] width 12 height 7
click at [441, 154] on input "18.05" at bounding box center [440, 155] width 12 height 7
type textarea "x"
click at [441, 154] on input "18.05" at bounding box center [440, 155] width 12 height 7
type input "18.91"
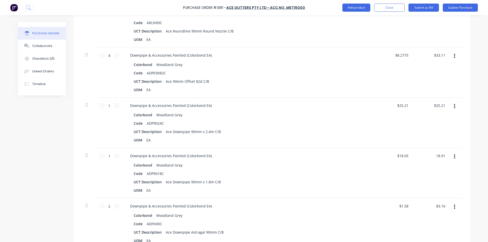
type textarea "x"
type input "$18.91"
click at [395, 174] on div "$18.91 $18.05" at bounding box center [394, 173] width 37 height 50
type textarea "x"
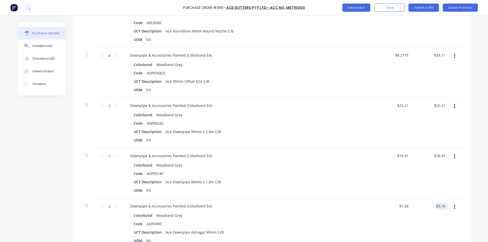
type input "3.16"
click at [440, 204] on input "3.16" at bounding box center [440, 205] width 12 height 7
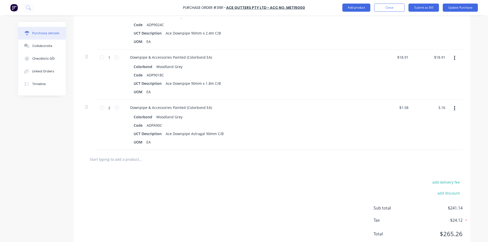
scroll to position [406, 0]
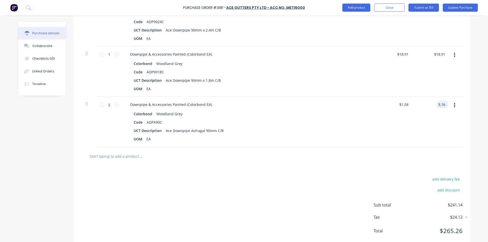
click at [441, 106] on input "3.16" at bounding box center [441, 104] width 10 height 7
type textarea "x"
click at [441, 106] on input "3.16" at bounding box center [441, 104] width 10 height 7
type input "3.32"
type textarea "x"
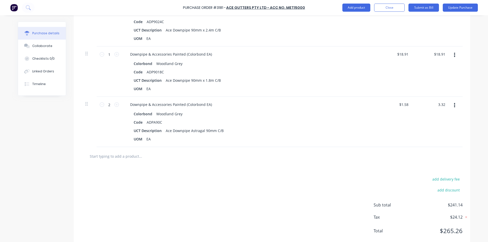
type input "$1.66"
type input "$3.32"
click at [420, 112] on div "$3.32 $3.32" at bounding box center [431, 122] width 37 height 50
type textarea "x"
type input "3.32"
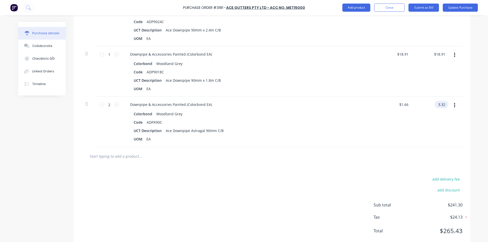
click at [438, 106] on input "3.32" at bounding box center [440, 104] width 12 height 7
type textarea "x"
click at [438, 106] on input "3.32" at bounding box center [441, 104] width 10 height 7
type input "3.31"
type textarea "x"
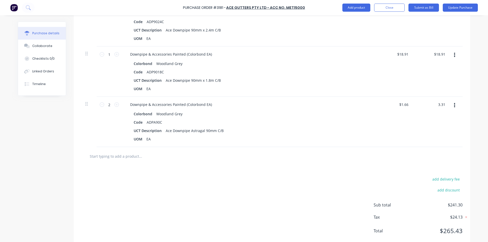
type input "$1.655"
type input "$3.31"
click at [420, 129] on div "$3.31 $3.31" at bounding box center [431, 122] width 37 height 50
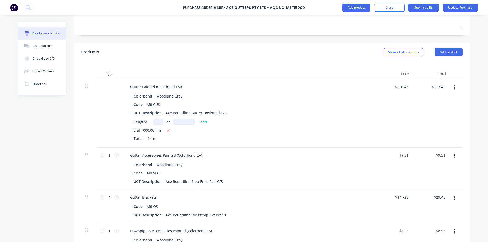
scroll to position [25, 0]
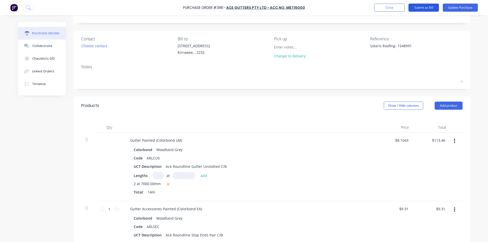
click at [428, 8] on button "Submit as Bill" at bounding box center [423, 8] width 30 height 8
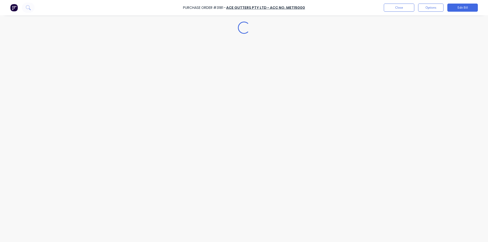
scroll to position [0, 0]
type textarea "x"
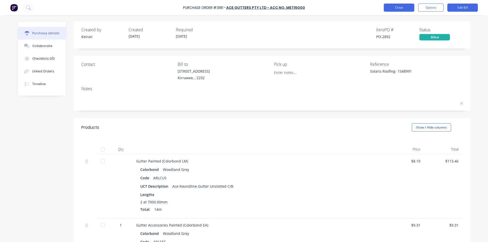
click at [401, 8] on button "Close" at bounding box center [398, 8] width 30 height 8
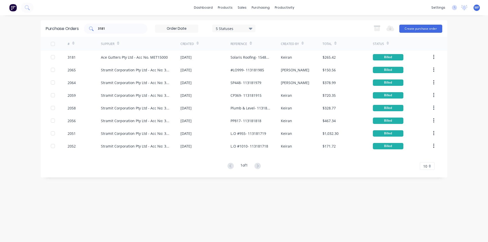
click at [116, 25] on div "3181" at bounding box center [115, 29] width 63 height 10
click at [114, 28] on input "3181" at bounding box center [118, 28] width 42 height 5
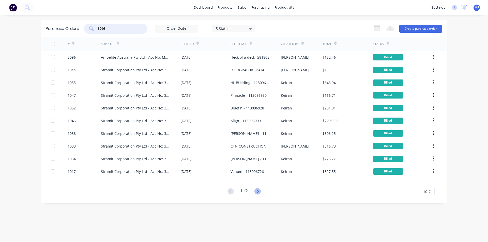
type input "3096"
click at [259, 193] on icon at bounding box center [257, 191] width 6 height 6
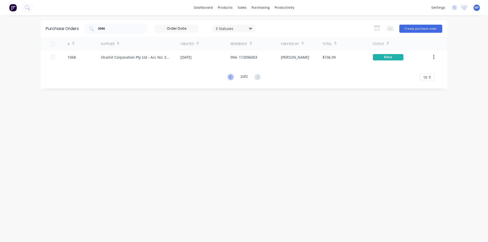
click at [229, 78] on icon at bounding box center [230, 77] width 6 height 6
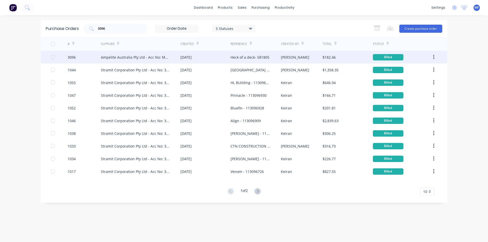
click at [256, 55] on div "Heck of a deck- 581805" at bounding box center [249, 57] width 39 height 5
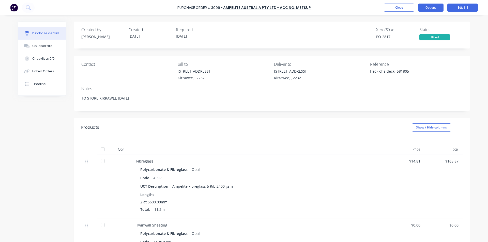
click at [434, 10] on button "Options" at bounding box center [430, 8] width 25 height 8
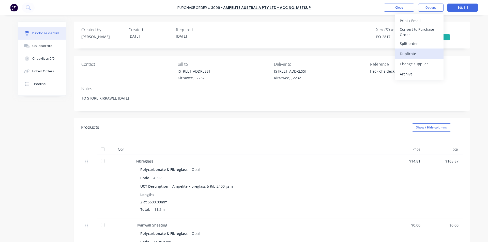
click at [408, 53] on div "Duplicate" at bounding box center [418, 53] width 39 height 7
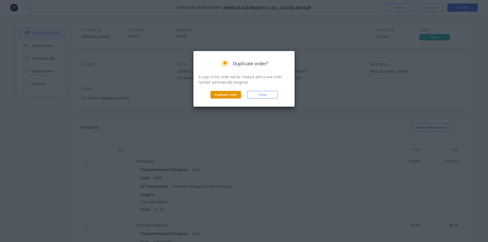
click at [226, 96] on button "Duplicate order" at bounding box center [225, 95] width 30 height 8
type textarea "x"
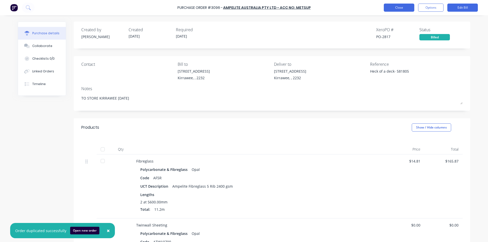
click at [403, 5] on button "Close" at bounding box center [398, 8] width 30 height 8
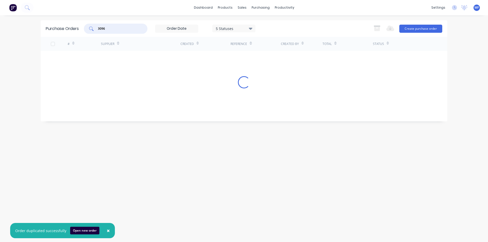
click at [115, 28] on input "3096" at bounding box center [118, 28] width 42 height 5
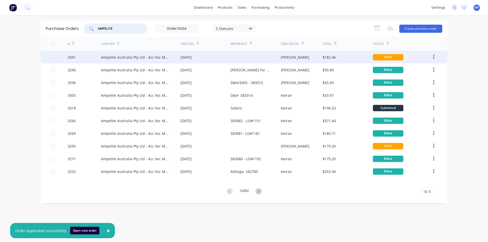
type input "AMPELITE"
click at [290, 56] on div "[PERSON_NAME]" at bounding box center [295, 57] width 28 height 5
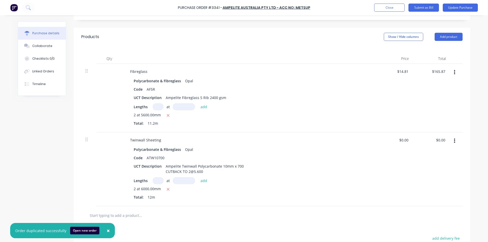
scroll to position [102, 0]
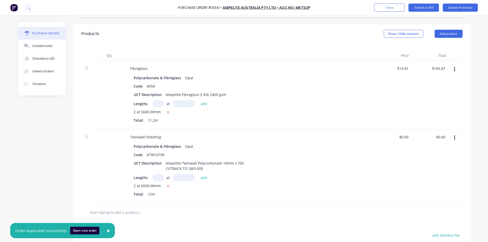
click at [454, 68] on button "button" at bounding box center [454, 69] width 12 height 9
click at [429, 113] on button "Delete" at bounding box center [438, 113] width 43 height 10
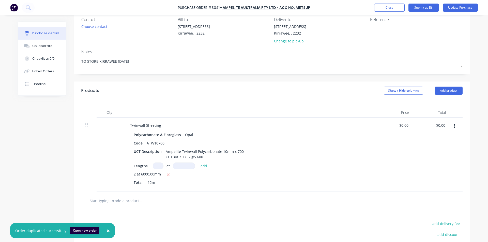
scroll to position [25, 0]
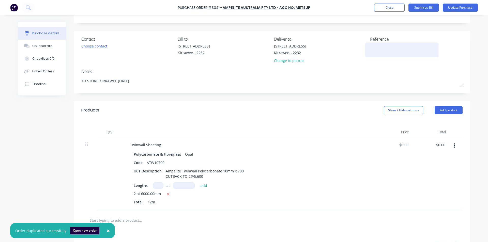
click at [376, 51] on textarea at bounding box center [401, 48] width 63 height 11
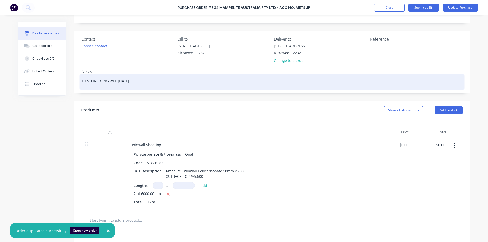
type textarea "x"
click at [379, 52] on textarea at bounding box center [401, 48] width 63 height 11
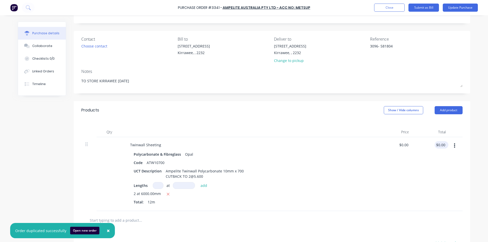
type textarea "3096- 581804"
type textarea "x"
type textarea "3096- 581804"
type input "0.00"
click at [438, 146] on input "0.00" at bounding box center [440, 144] width 12 height 7
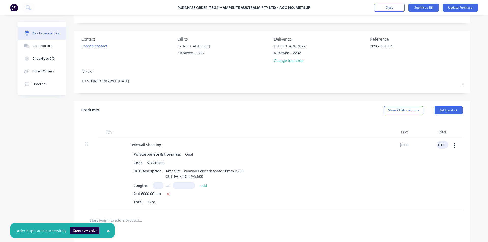
click at [438, 146] on input "0.00" at bounding box center [441, 144] width 10 height 7
type textarea "x"
click at [438, 146] on input "0.00" at bounding box center [441, 144] width 10 height 7
type input "255.96"
type textarea "x"
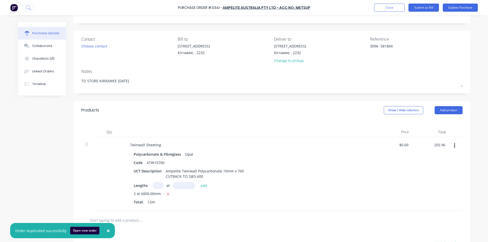
type input "$21.33"
type input "$255.96"
click at [433, 177] on div "$255.96 $255.96" at bounding box center [431, 174] width 37 height 74
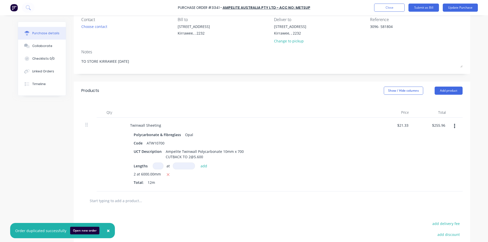
scroll to position [0, 0]
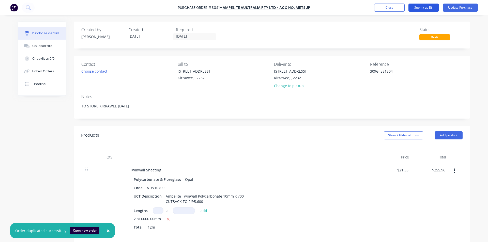
click at [421, 7] on button "Submit as Bill" at bounding box center [423, 8] width 30 height 8
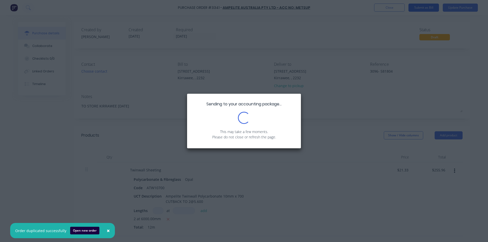
type textarea "x"
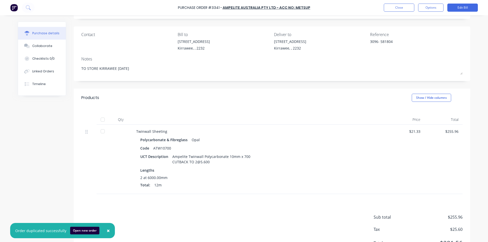
scroll to position [54, 0]
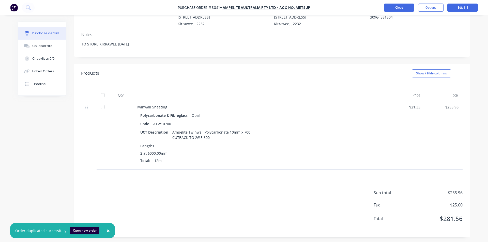
click at [401, 7] on button "Close" at bounding box center [398, 8] width 30 height 8
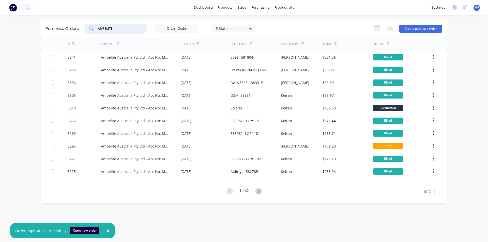
click at [116, 28] on input "AMPELITE" at bounding box center [118, 28] width 42 height 5
click at [115, 27] on input "AMPELITE" at bounding box center [118, 28] width 42 height 5
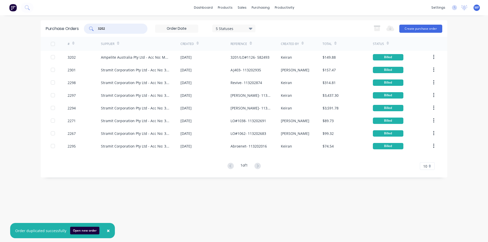
click at [113, 29] on input "3202" at bounding box center [118, 28] width 42 height 5
type input "AMPELITE"
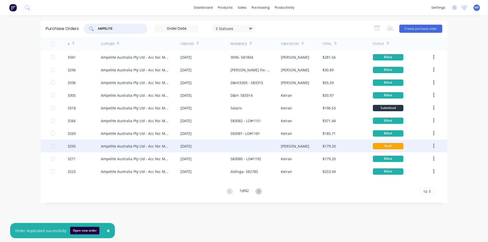
click at [326, 145] on div "$179.20" at bounding box center [328, 145] width 13 height 5
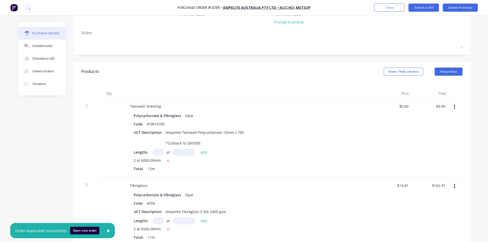
scroll to position [51, 0]
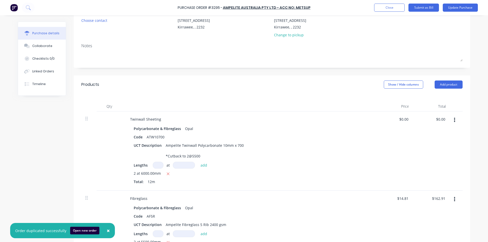
click at [451, 120] on button "button" at bounding box center [454, 120] width 12 height 9
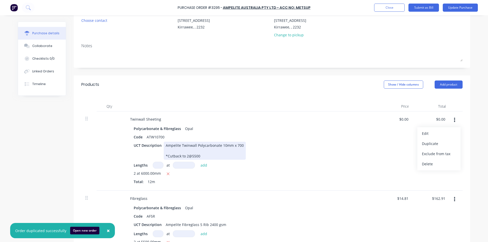
click at [330, 147] on div "UCT Description Ampelite Twinwall Polycarbonate 10mm x 700 *Cutback to 2@5500" at bounding box center [248, 151] width 233 height 18
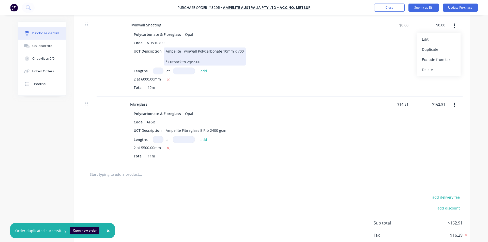
scroll to position [99, 0]
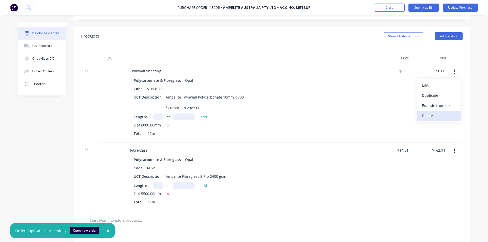
click at [435, 116] on button "Delete" at bounding box center [438, 116] width 43 height 10
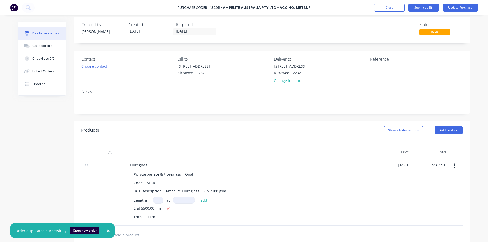
scroll to position [0, 0]
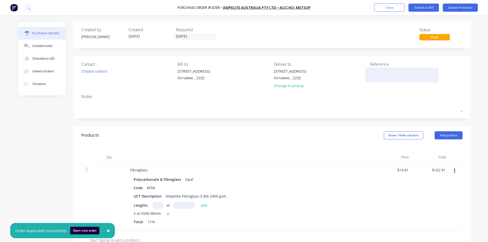
click at [375, 79] on textarea at bounding box center [401, 74] width 63 height 11
type textarea "3202-"
type textarea "x"
click at [392, 73] on textarea "3202-" at bounding box center [401, 74] width 63 height 11
type textarea "3202- 582"
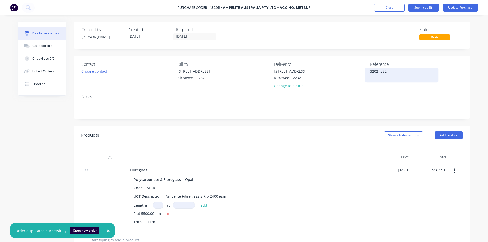
type textarea "x"
type textarea "3202- 5826"
type textarea "x"
type textarea "3202- 58265"
type textarea "x"
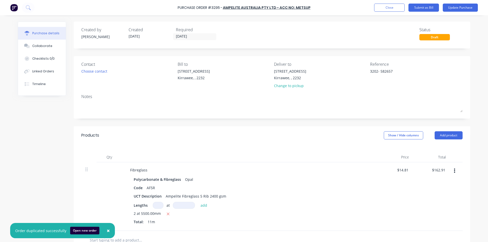
type textarea "3202- 582657"
type textarea "x"
type textarea "3202- 582657"
drag, startPoint x: 394, startPoint y: 212, endPoint x: 386, endPoint y: 212, distance: 7.9
click at [392, 212] on div "$14.81 $14.81" at bounding box center [394, 196] width 37 height 69
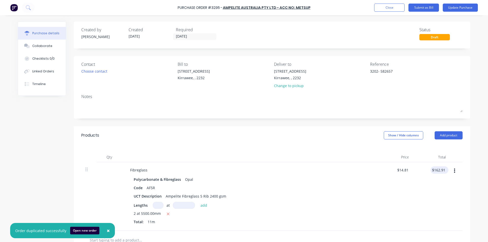
type textarea "x"
type input "162.91"
click at [436, 171] on input "162.91" at bounding box center [439, 169] width 14 height 7
type textarea "x"
click at [436, 171] on input "162.91" at bounding box center [439, 169] width 14 height 7
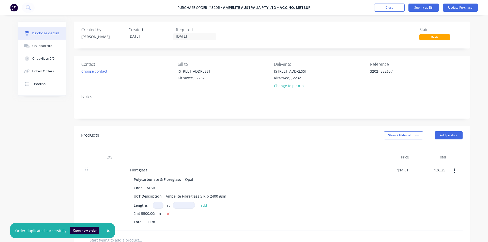
type input "136.25"
type textarea "x"
type input "$12.3864"
type input "$136.25"
click at [384, 193] on div "$12.3864 $14.81" at bounding box center [394, 196] width 37 height 69
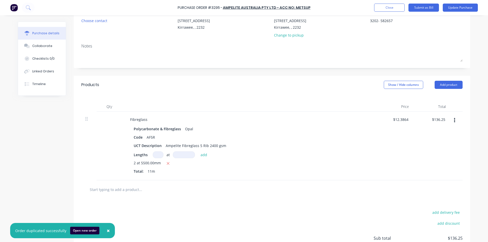
scroll to position [96, 0]
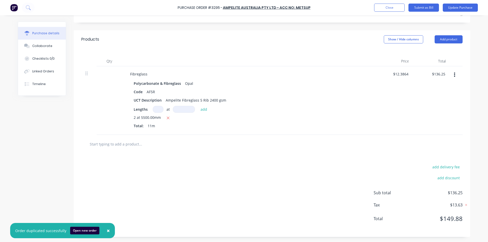
click at [368, 127] on div "Polycarbonate & Fibreglass Opal Code AF5R UCT Description Ampelite Fibreglass 5…" at bounding box center [249, 105] width 246 height 51
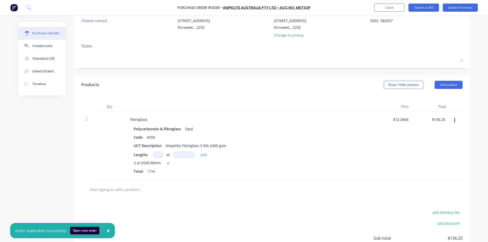
scroll to position [0, 0]
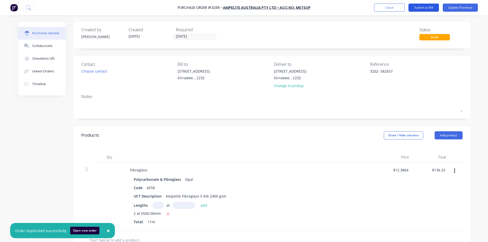
click at [429, 8] on button "Submit as Bill" at bounding box center [423, 8] width 30 height 8
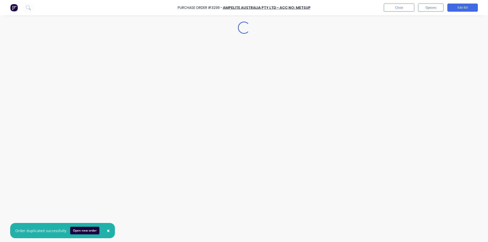
type textarea "x"
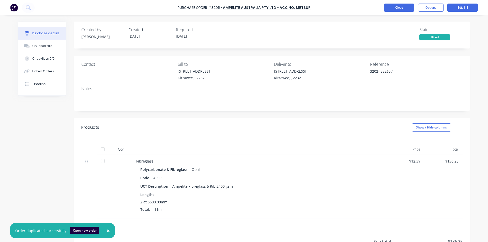
click at [395, 6] on button "Close" at bounding box center [398, 8] width 30 height 8
